Goal: Obtain resource: Download file/media

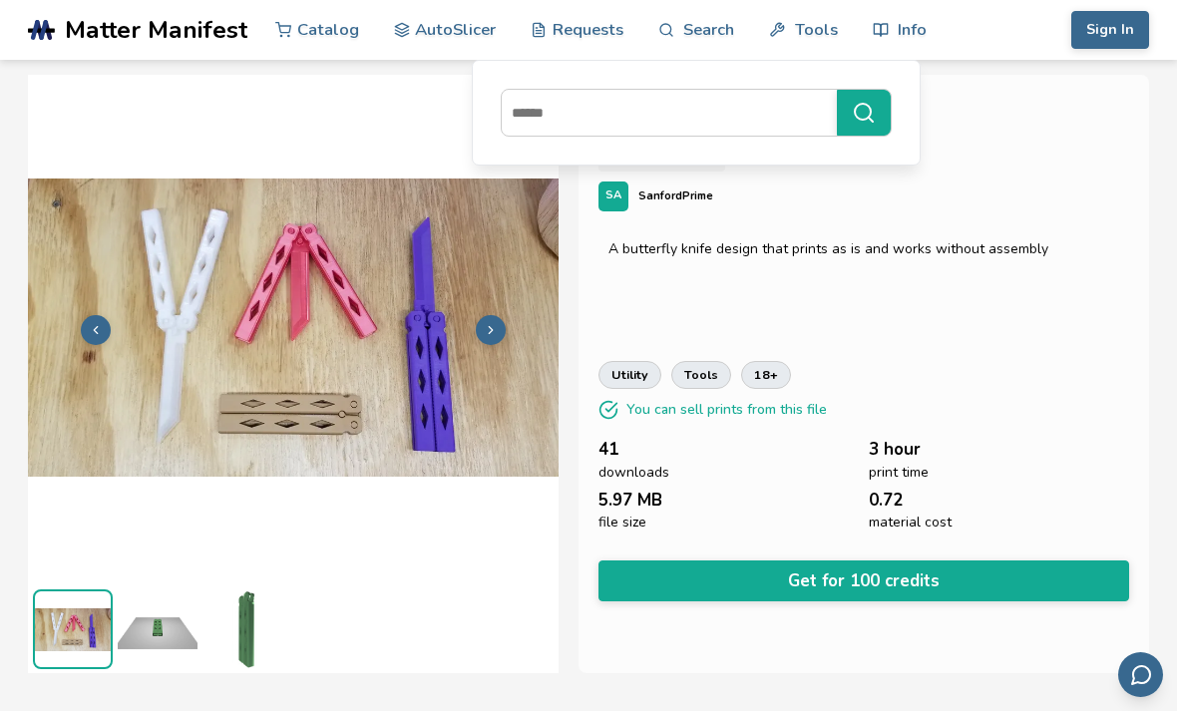
scroll to position [48, 0]
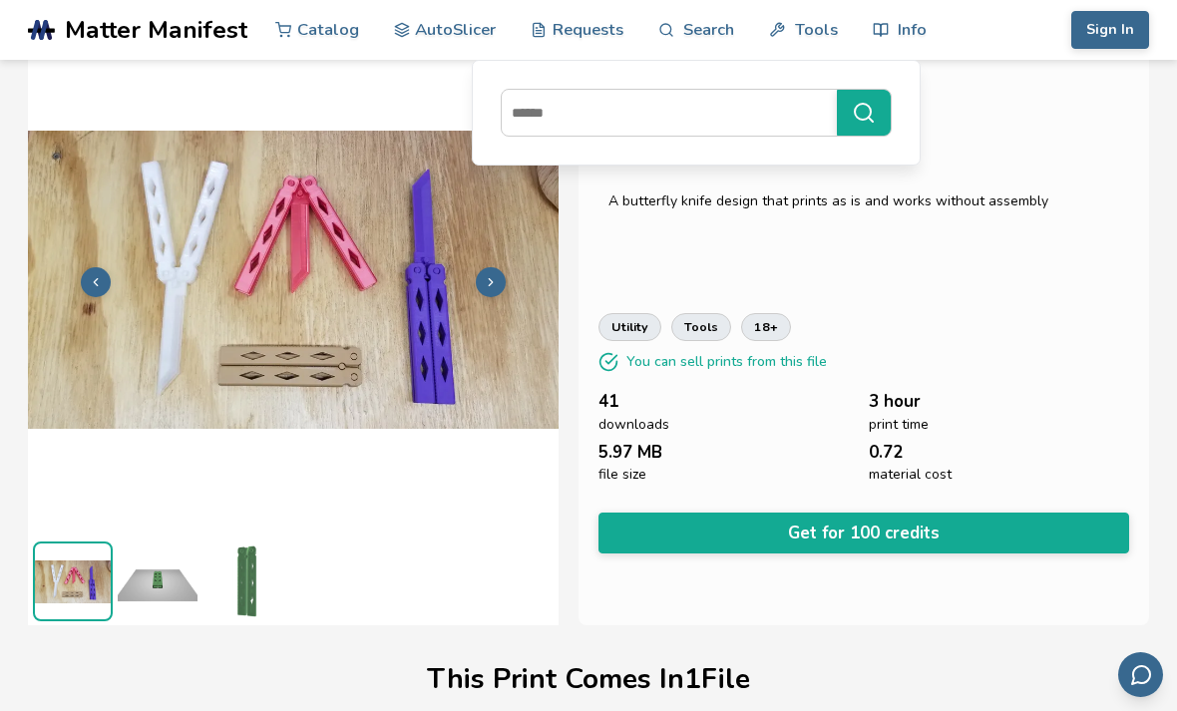
click at [142, 556] on img at bounding box center [158, 582] width 80 height 80
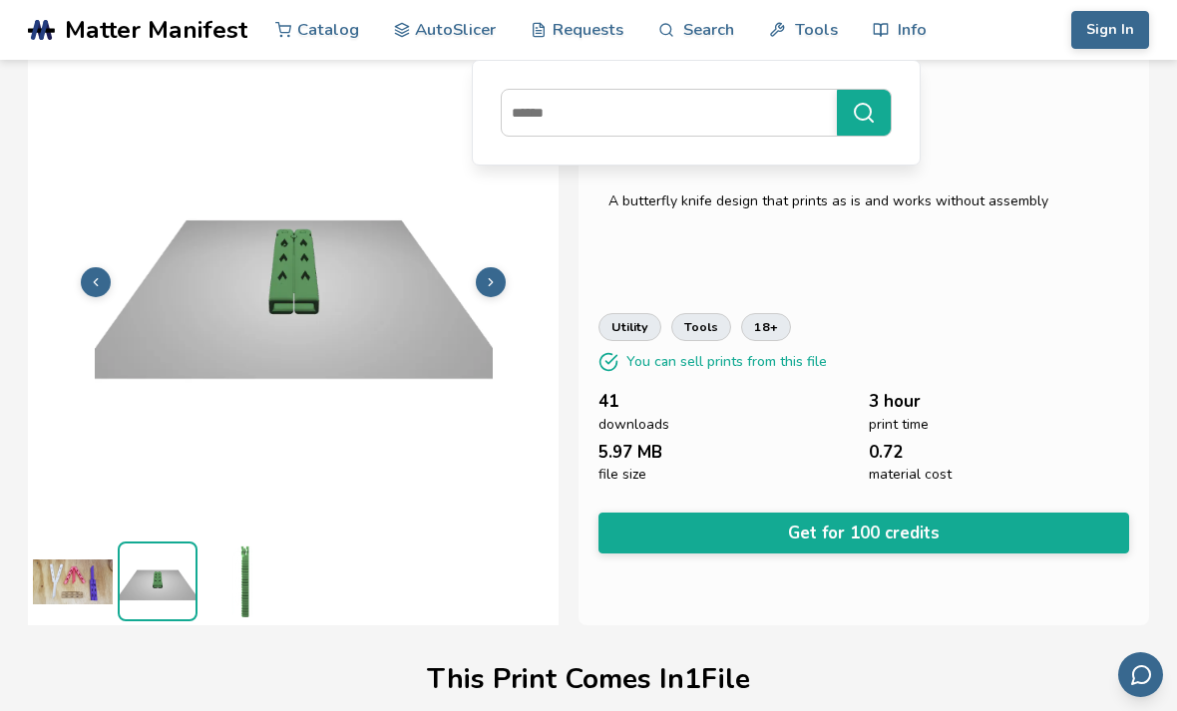
click at [226, 600] on img at bounding box center [242, 582] width 80 height 80
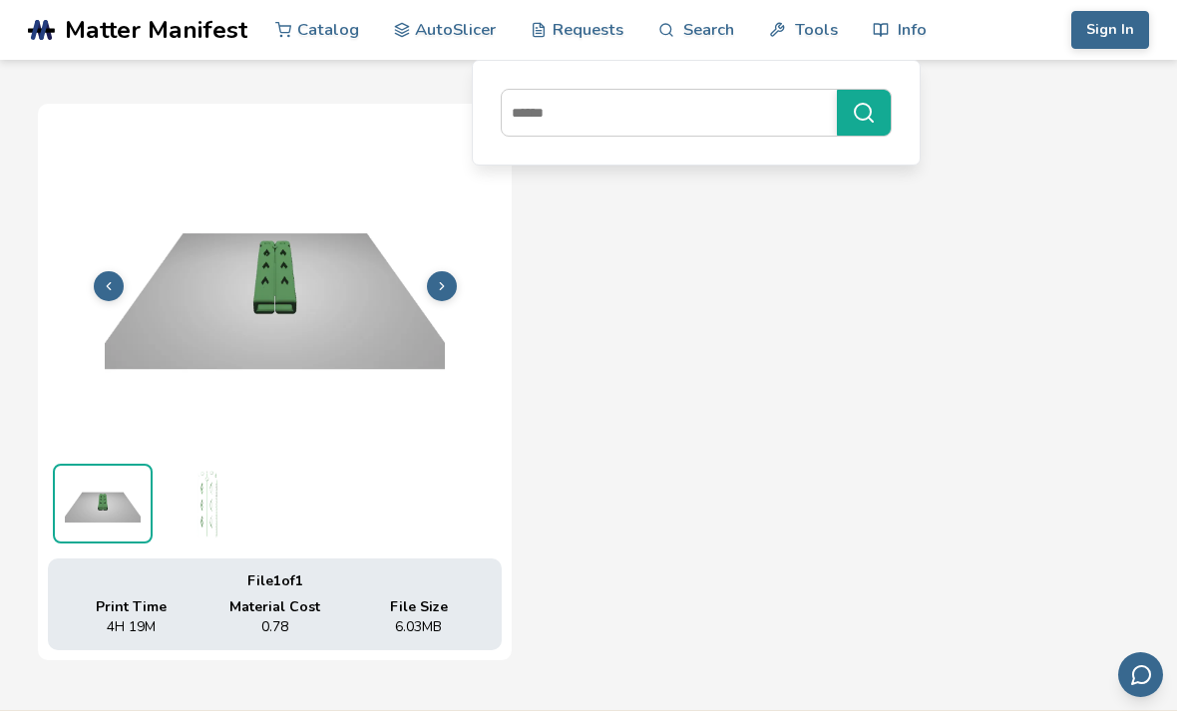
scroll to position [676, 0]
click at [99, 274] on button at bounding box center [109, 287] width 30 height 30
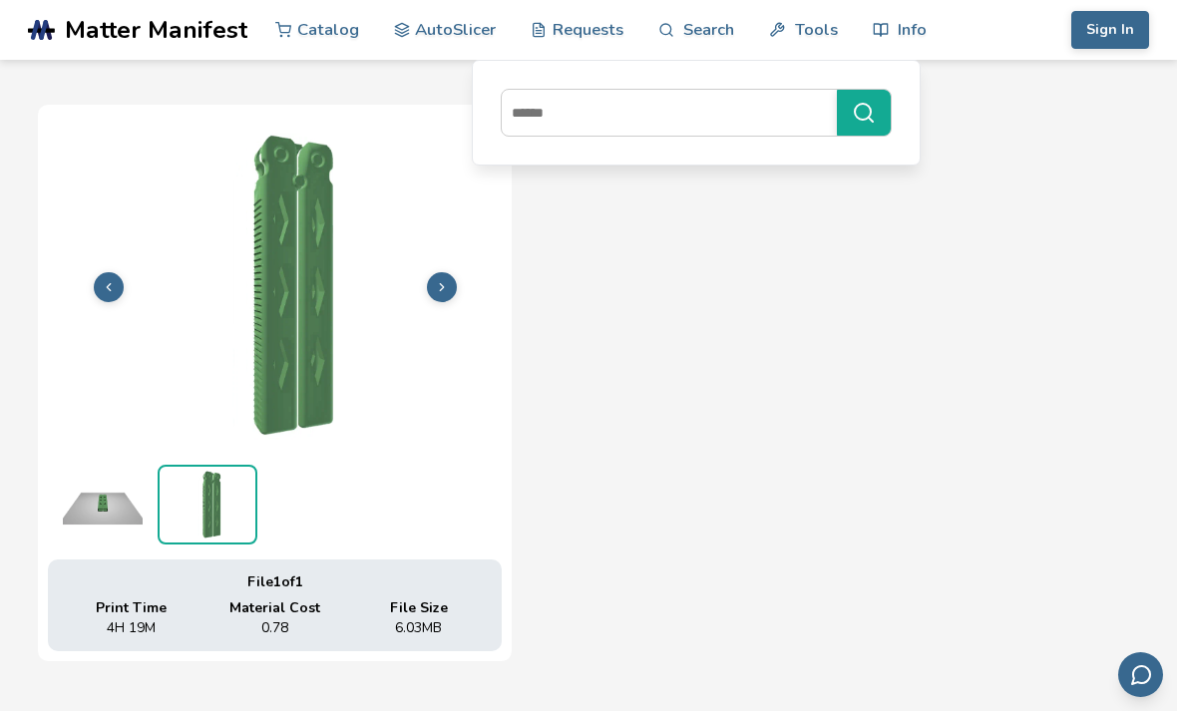
click at [111, 295] on button at bounding box center [109, 287] width 30 height 30
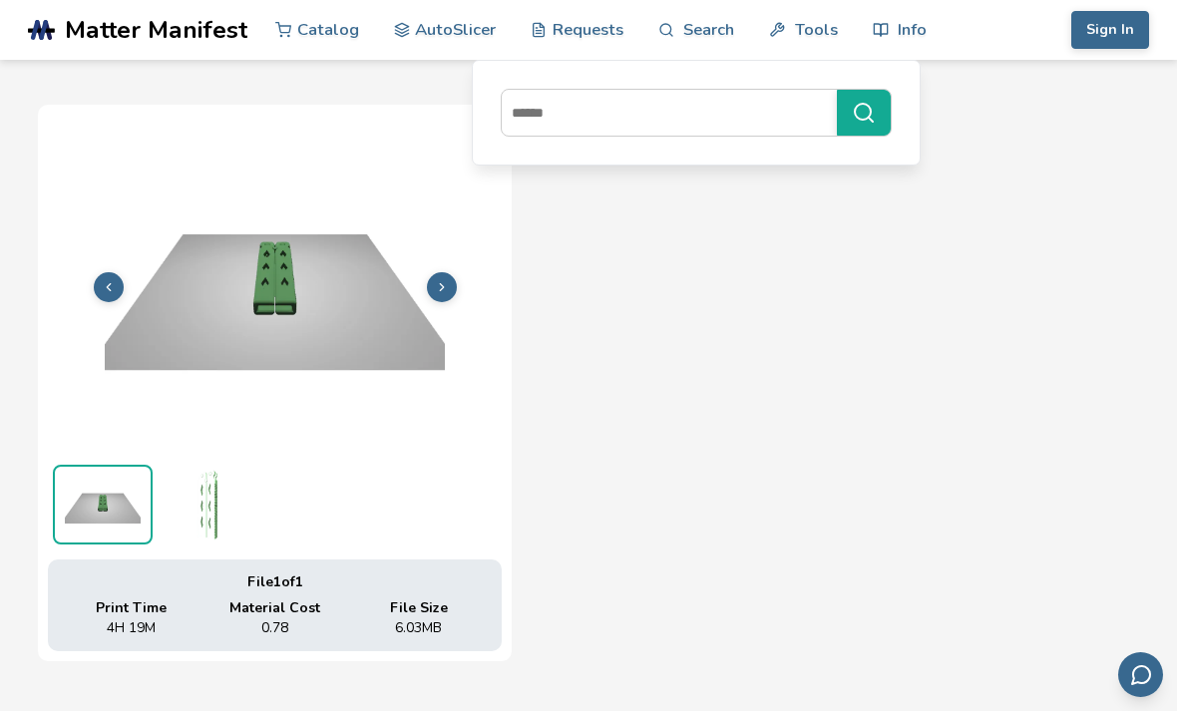
click at [101, 286] on button at bounding box center [109, 287] width 30 height 30
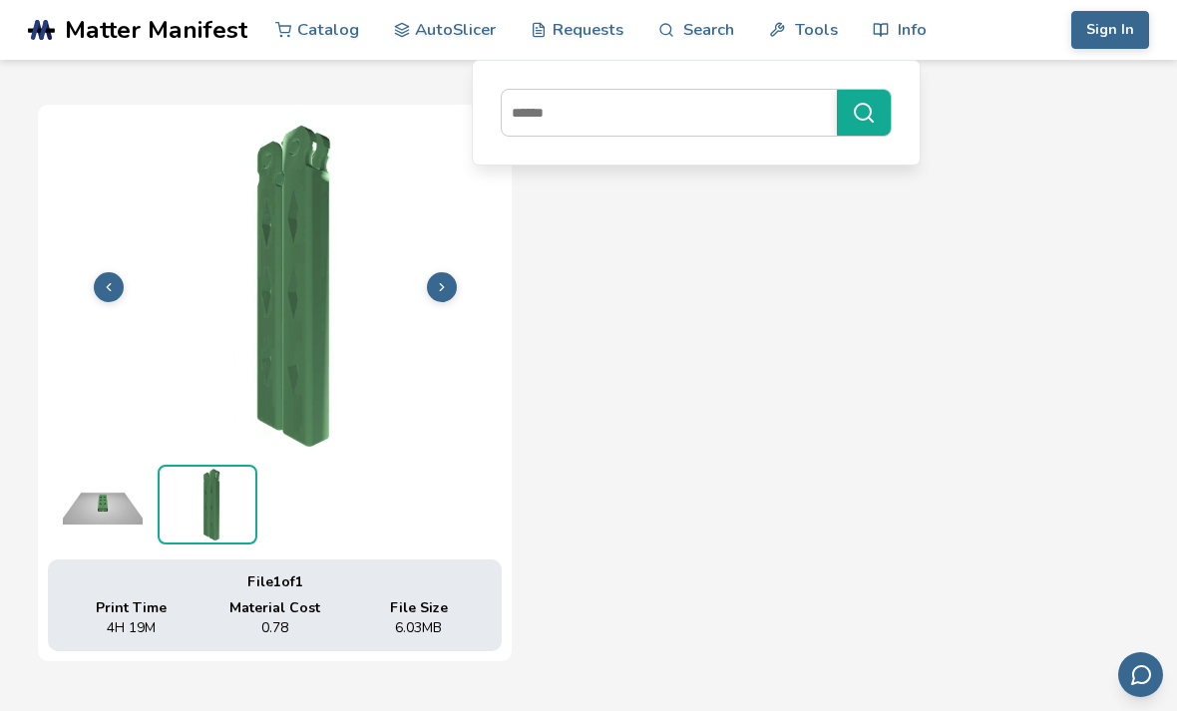
click at [105, 302] on img at bounding box center [275, 285] width 454 height 340
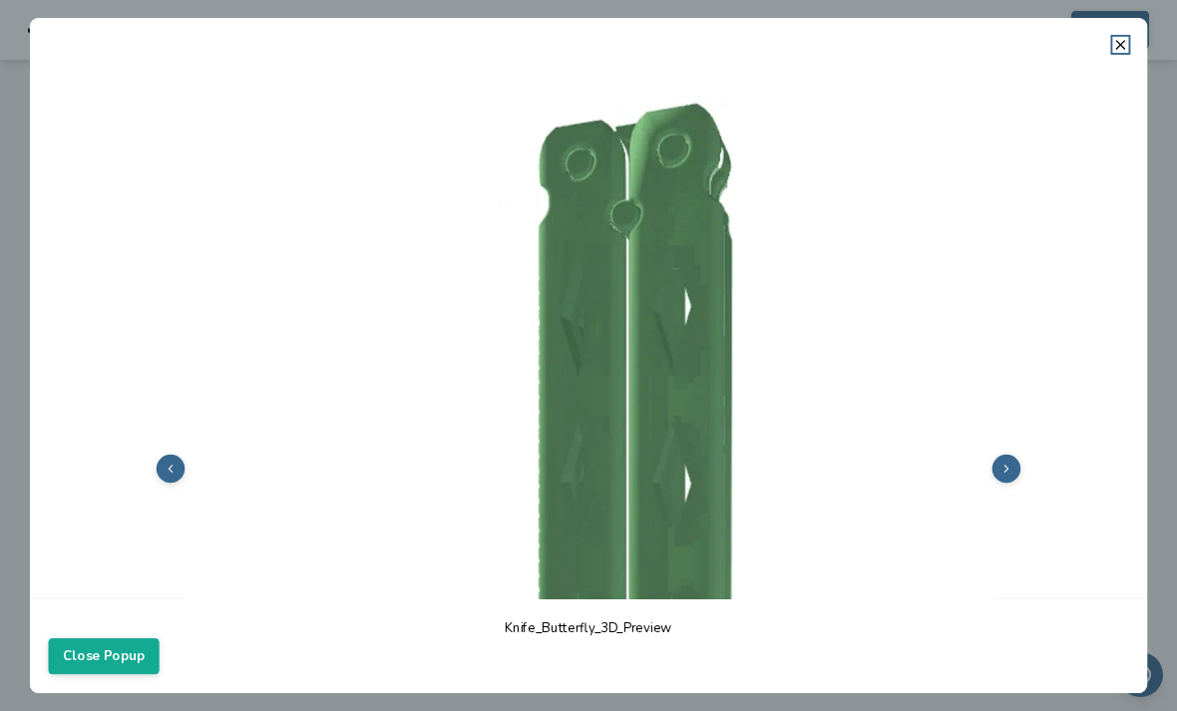
click at [1112, 57] on div at bounding box center [589, 326] width 1118 height 546
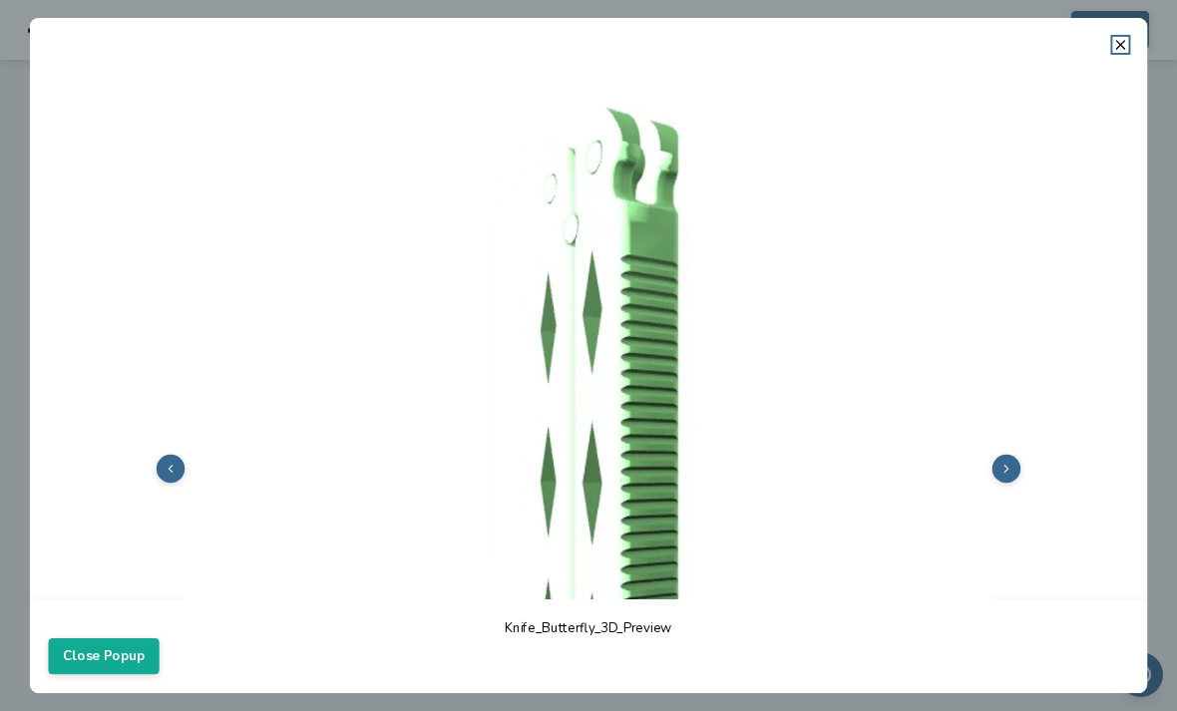
click at [1127, 51] on icon at bounding box center [1121, 45] width 16 height 16
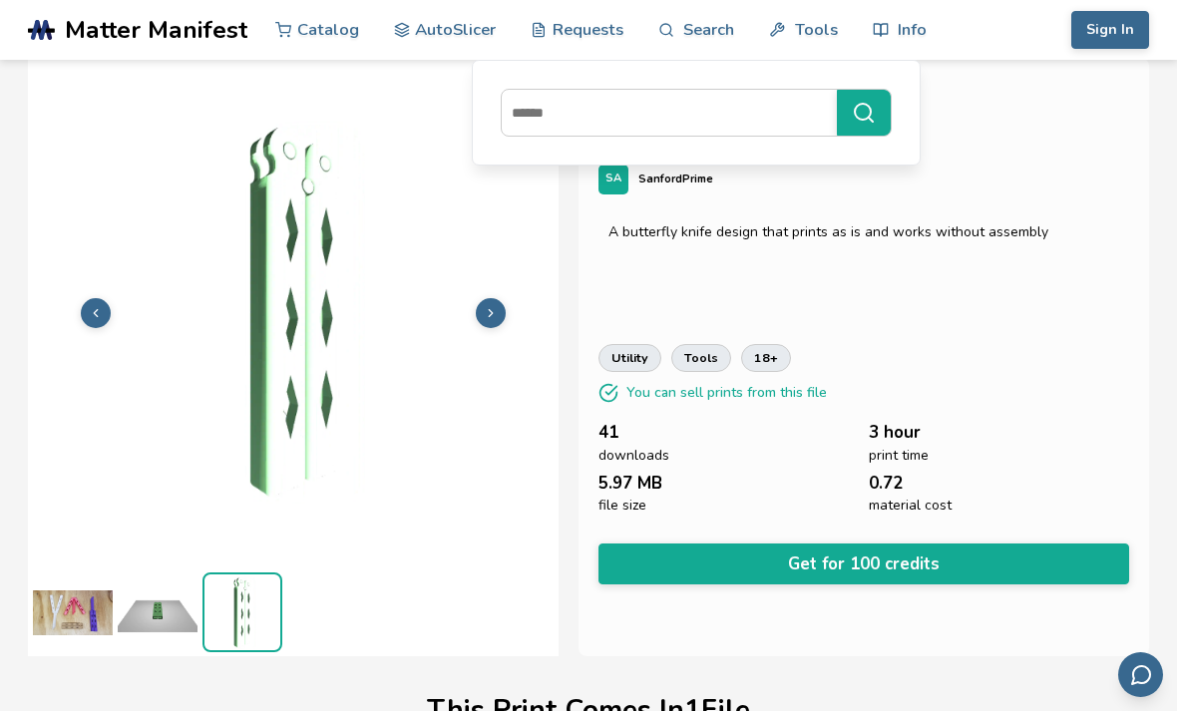
scroll to position [0, 0]
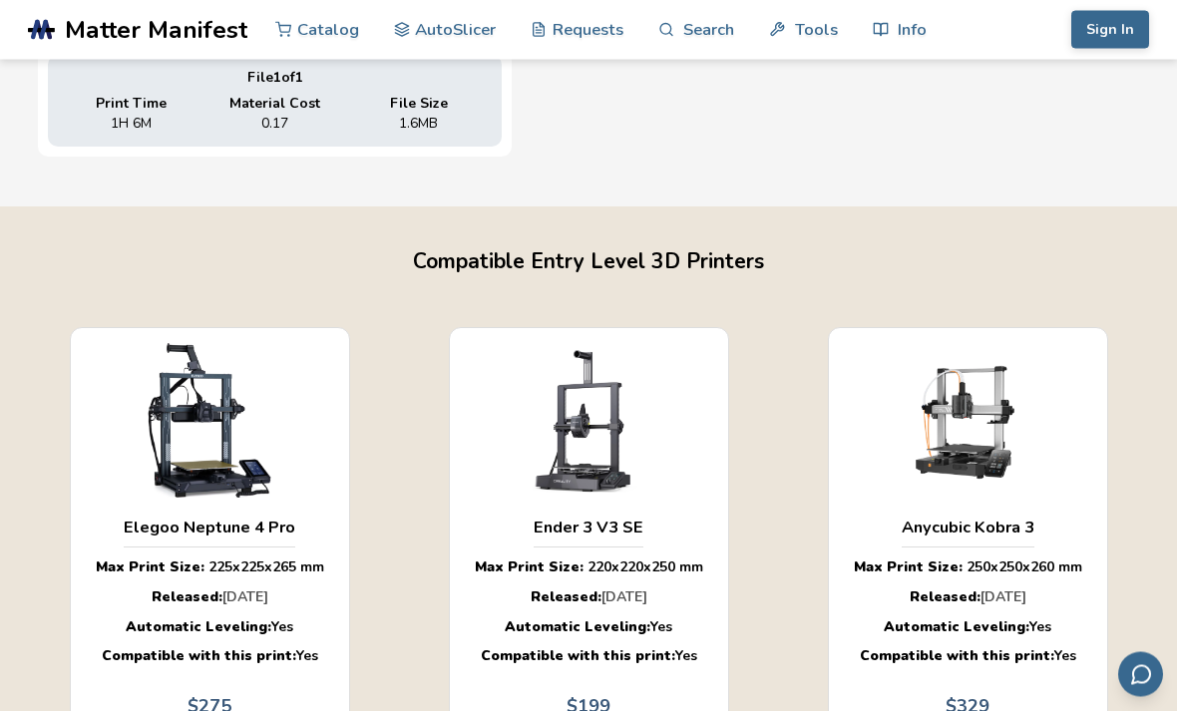
scroll to position [1181, 0]
click at [275, 24] on div "Catalog" at bounding box center [317, 30] width 84 height 60
click at [279, 41] on link "Catalog" at bounding box center [317, 30] width 84 height 60
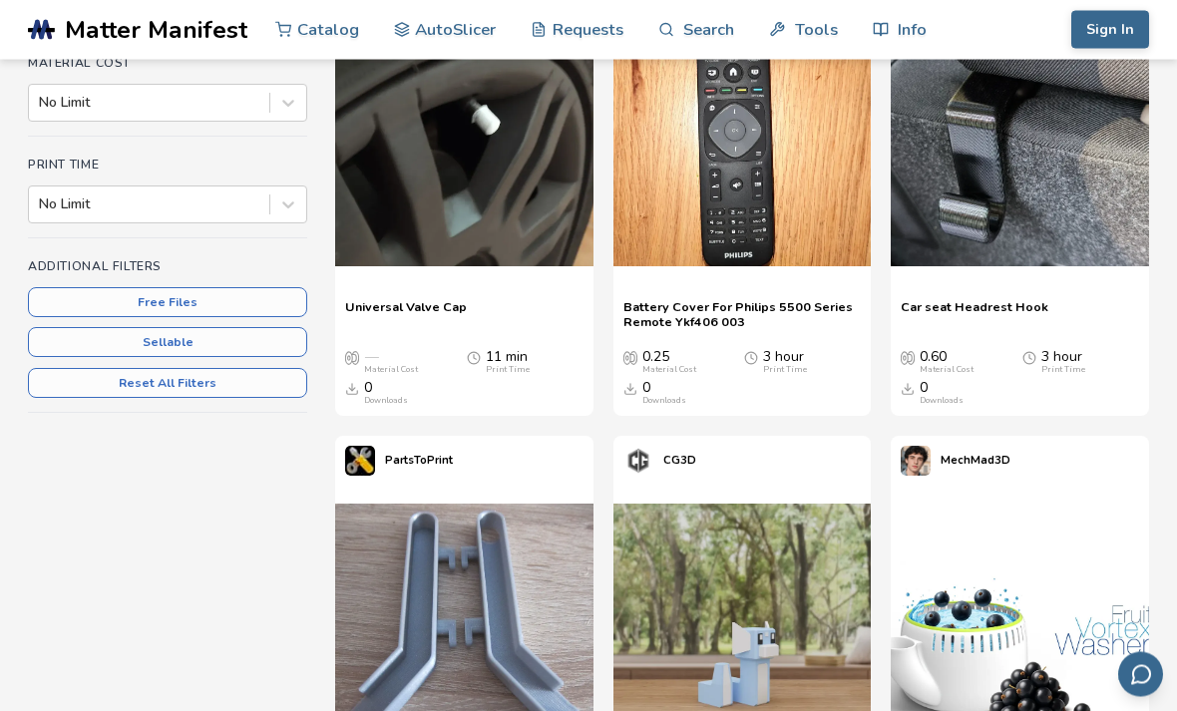
scroll to position [423, 0]
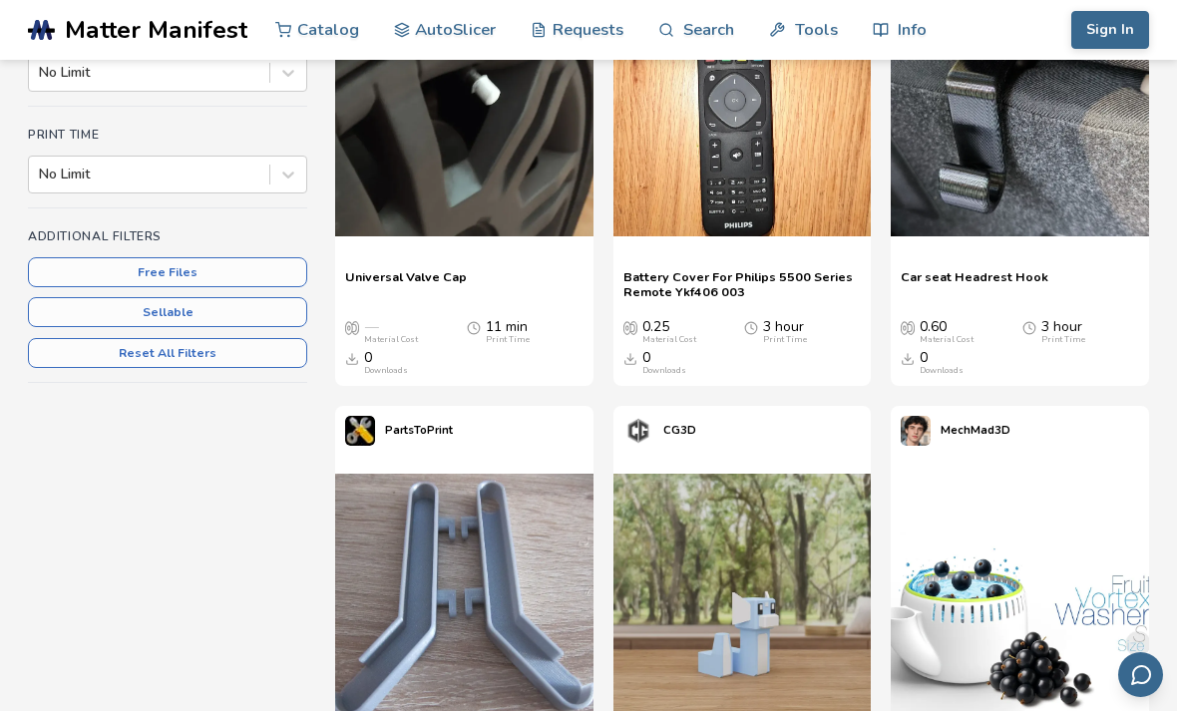
click at [68, 260] on button "Free Files" at bounding box center [167, 272] width 279 height 30
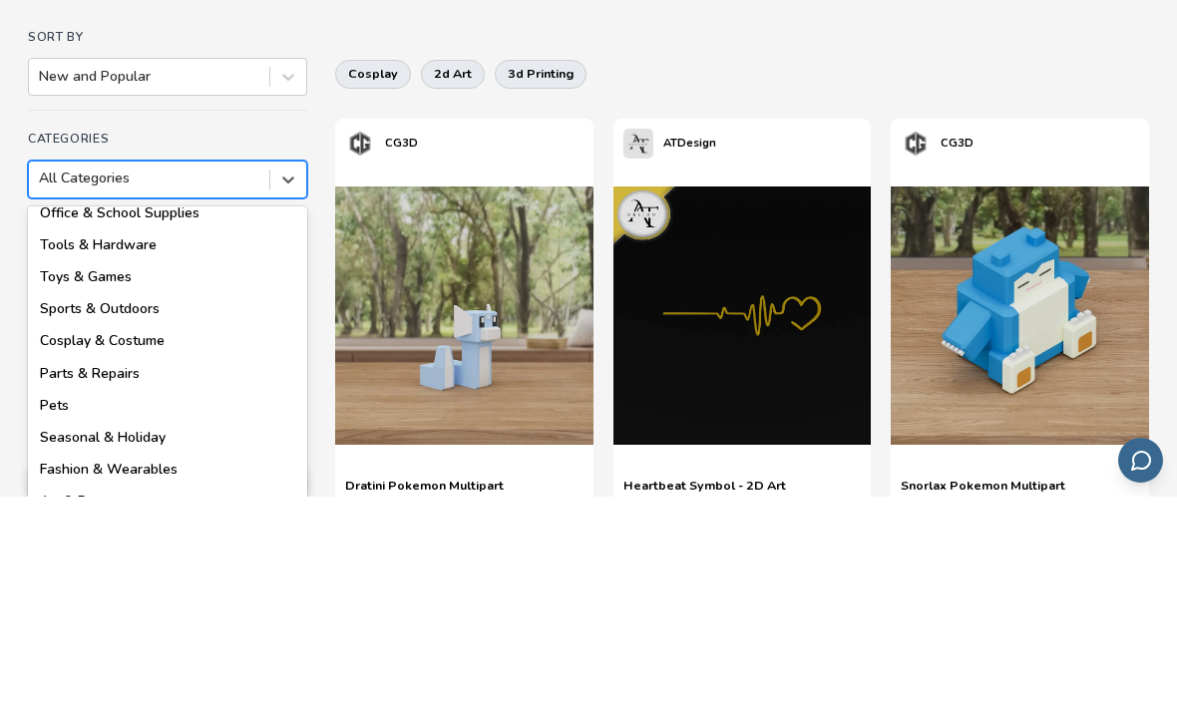
scroll to position [200, 0]
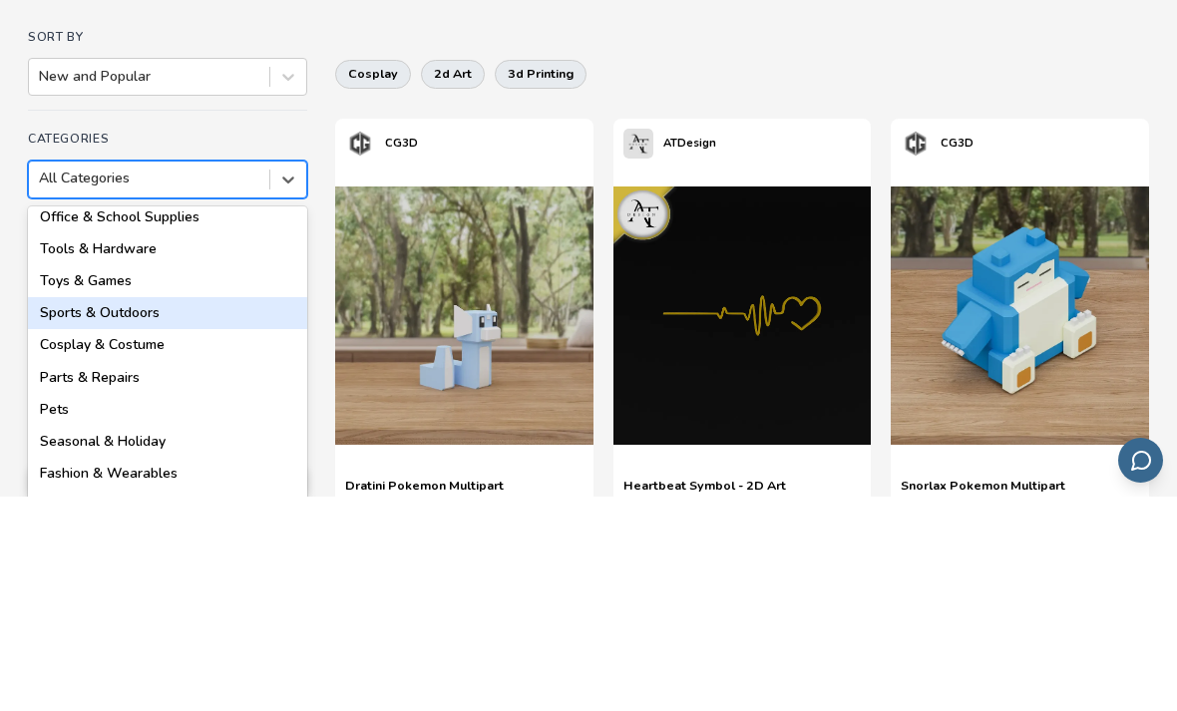
click at [55, 512] on div "Sports & Outdoors" at bounding box center [167, 528] width 279 height 32
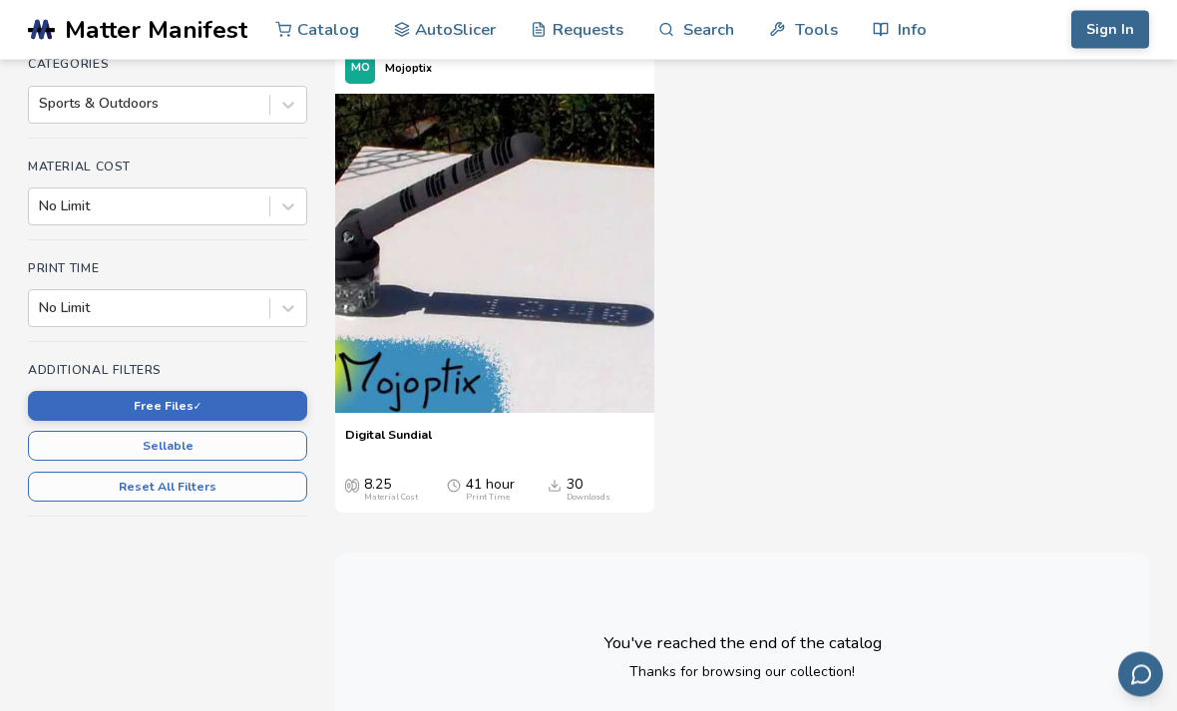
scroll to position [290, 0]
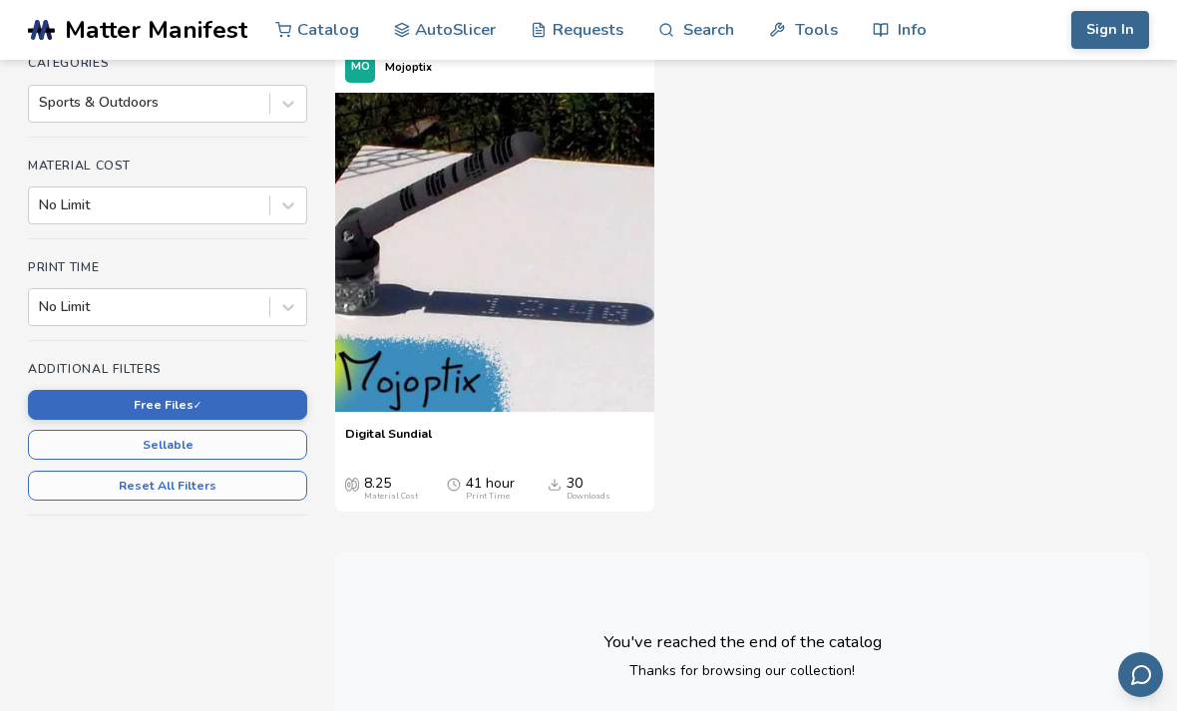
click at [6, 168] on section "Sort By New and Popular Categories Sports & Outdoors Material Cost No Limit Pri…" at bounding box center [588, 367] width 1177 height 897
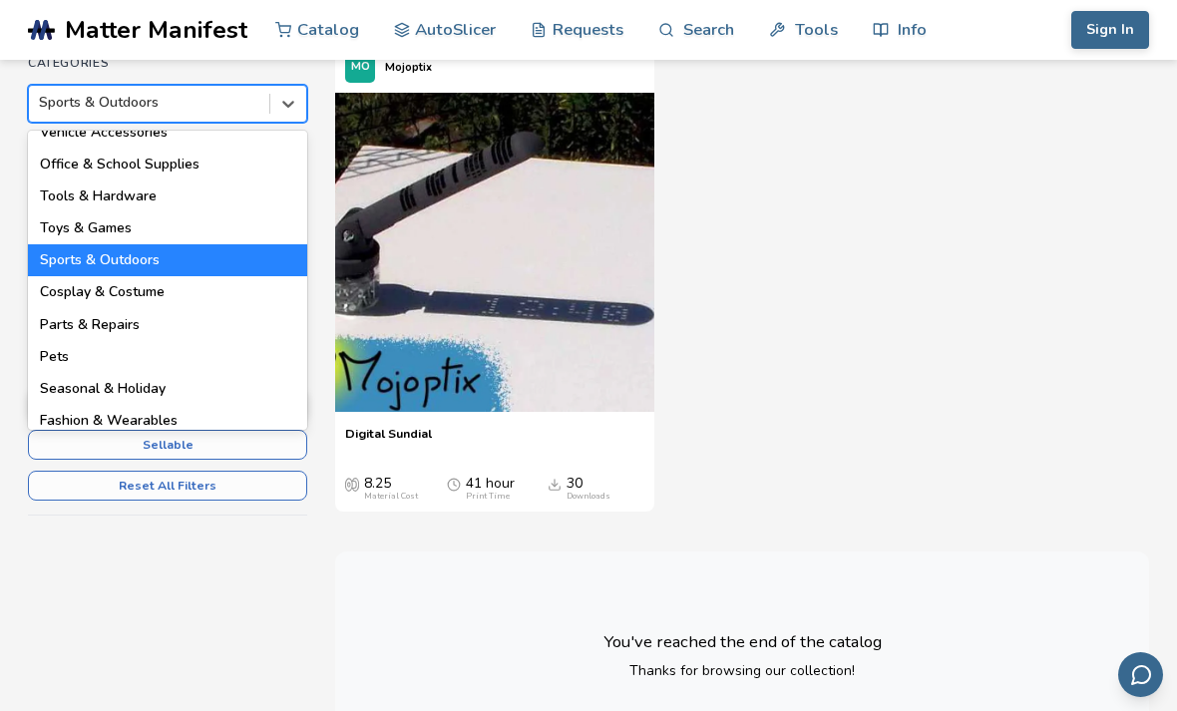
scroll to position [182, 0]
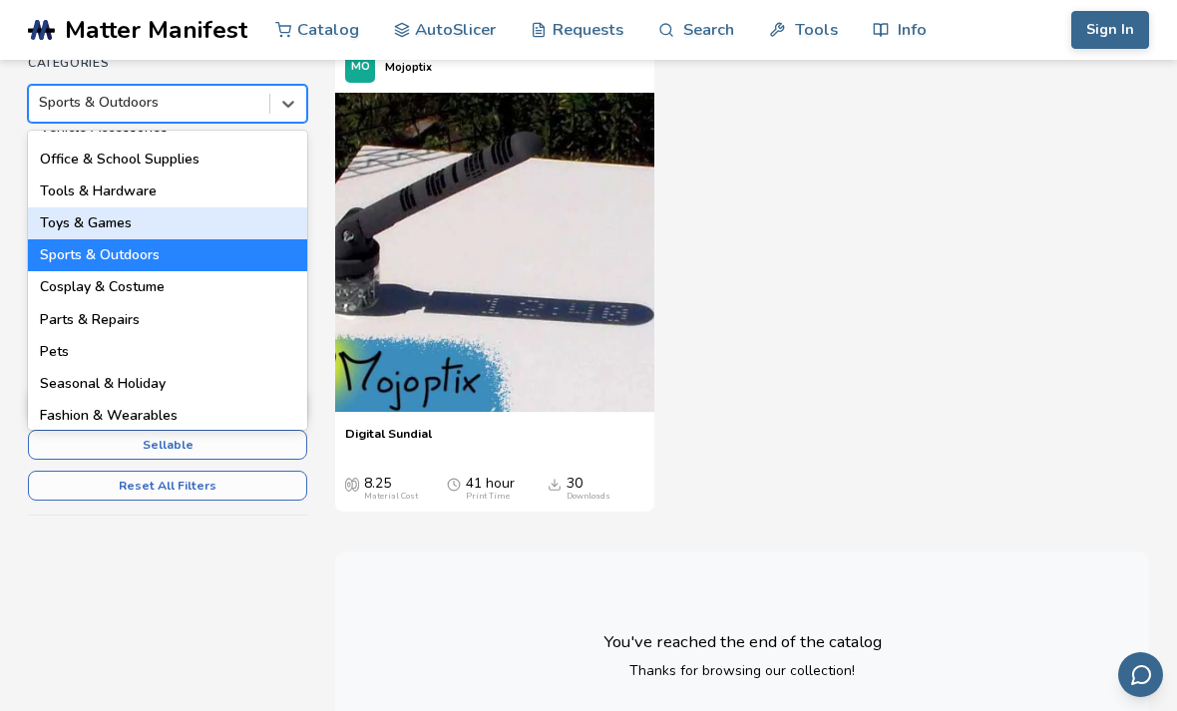
click at [49, 218] on div "Toys & Games" at bounding box center [167, 223] width 279 height 32
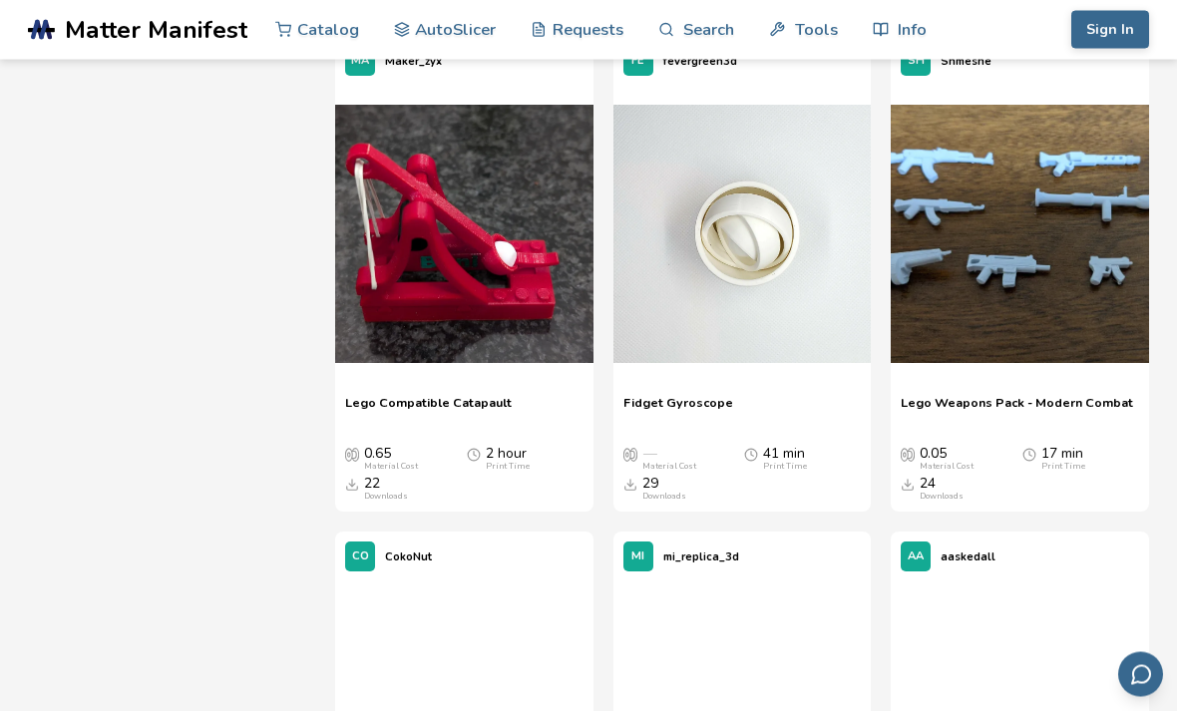
scroll to position [8715, 0]
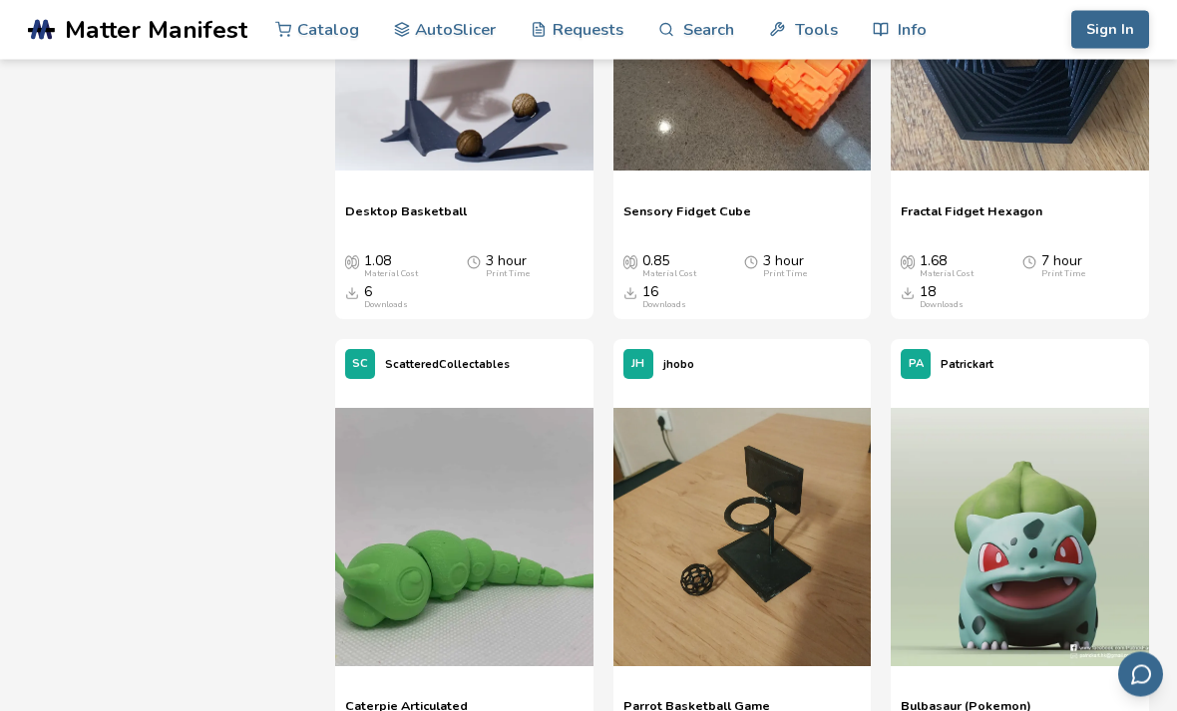
scroll to position [13891, 0]
